Goal: Check status: Check status

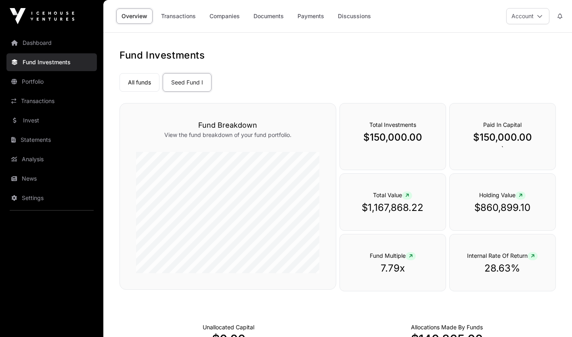
click at [182, 17] on link "Transactions" at bounding box center [178, 15] width 45 height 15
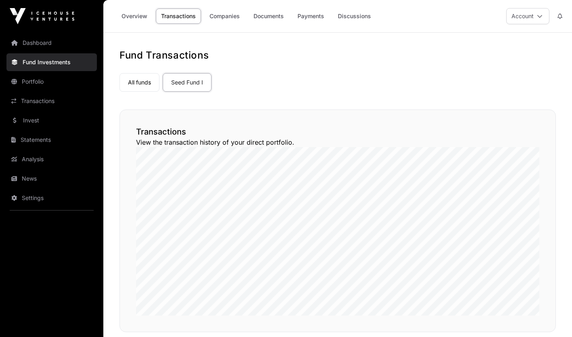
click at [317, 15] on link "Payments" at bounding box center [310, 15] width 37 height 15
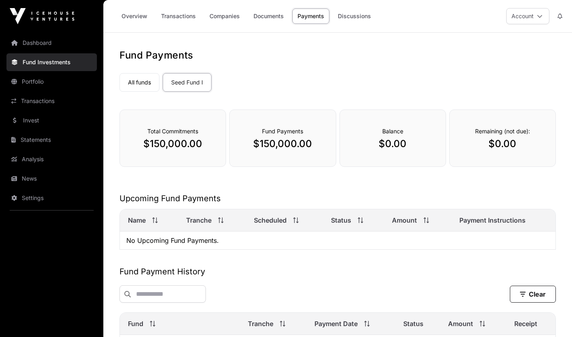
scroll to position [151, 0]
